Goal: Use online tool/utility: Utilize a website feature to perform a specific function

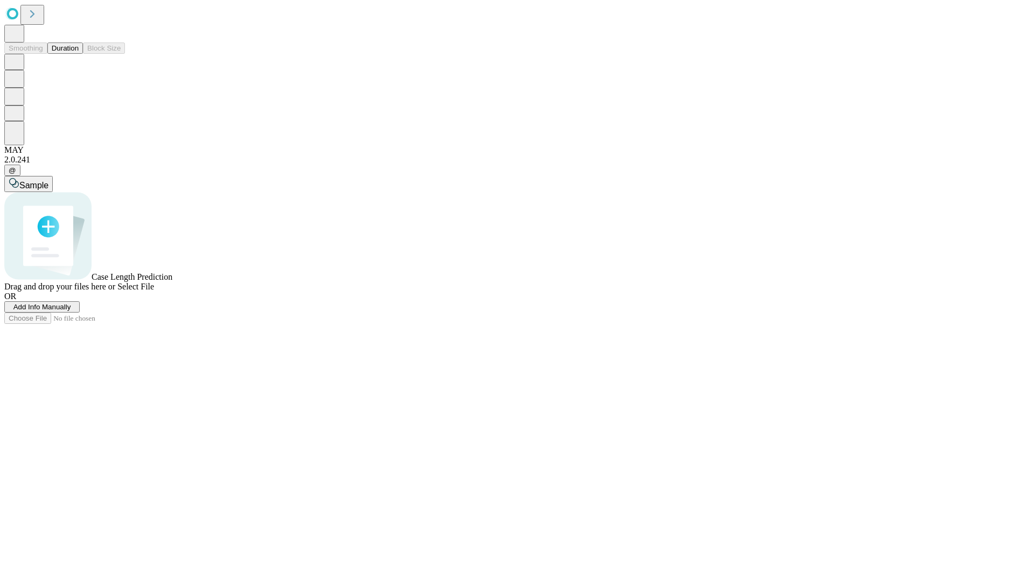
click at [79, 54] on button "Duration" at bounding box center [65, 48] width 36 height 11
click at [154, 291] on span "Select File" at bounding box center [135, 286] width 37 height 9
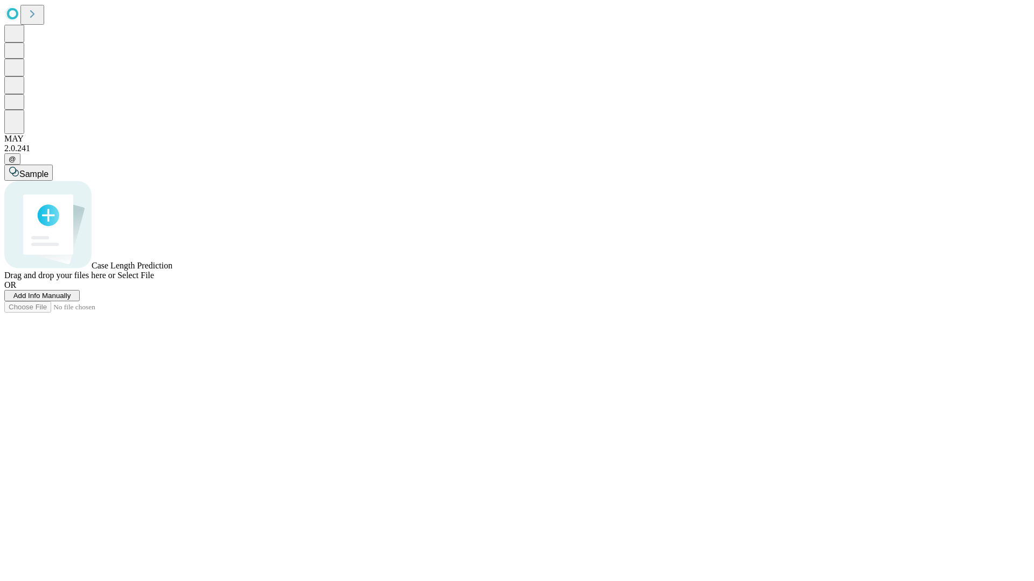
click at [154, 280] on span "Select File" at bounding box center [135, 275] width 37 height 9
